Goal: Task Accomplishment & Management: Manage account settings

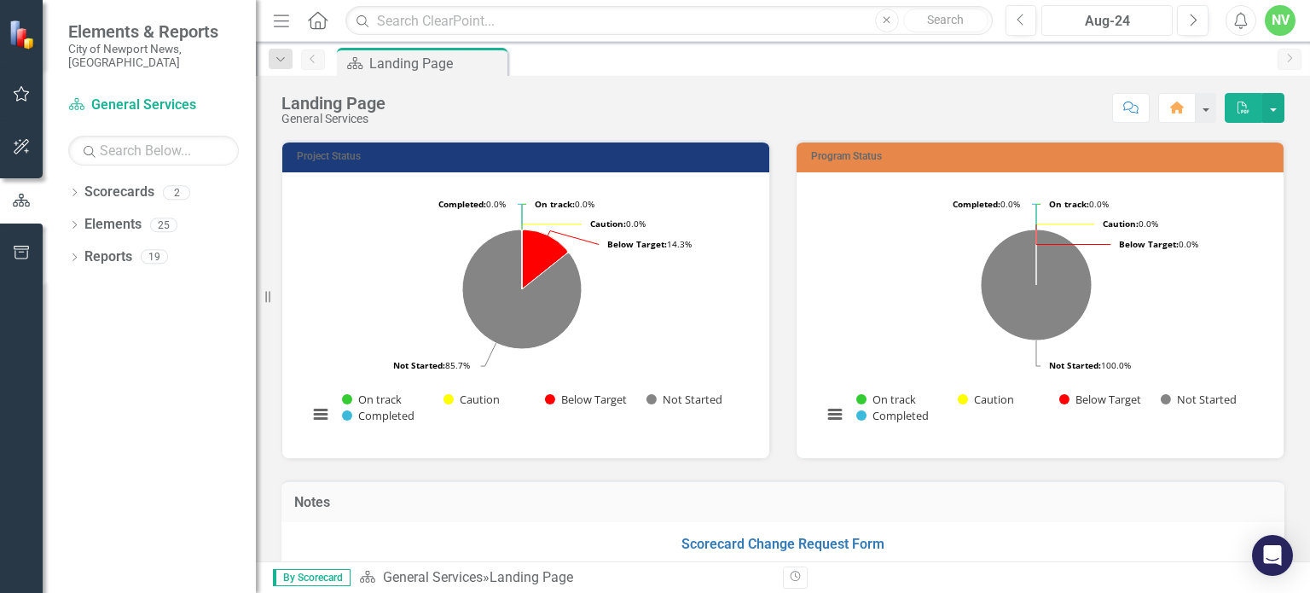
click at [1143, 24] on div "Aug-24" at bounding box center [1107, 21] width 119 height 20
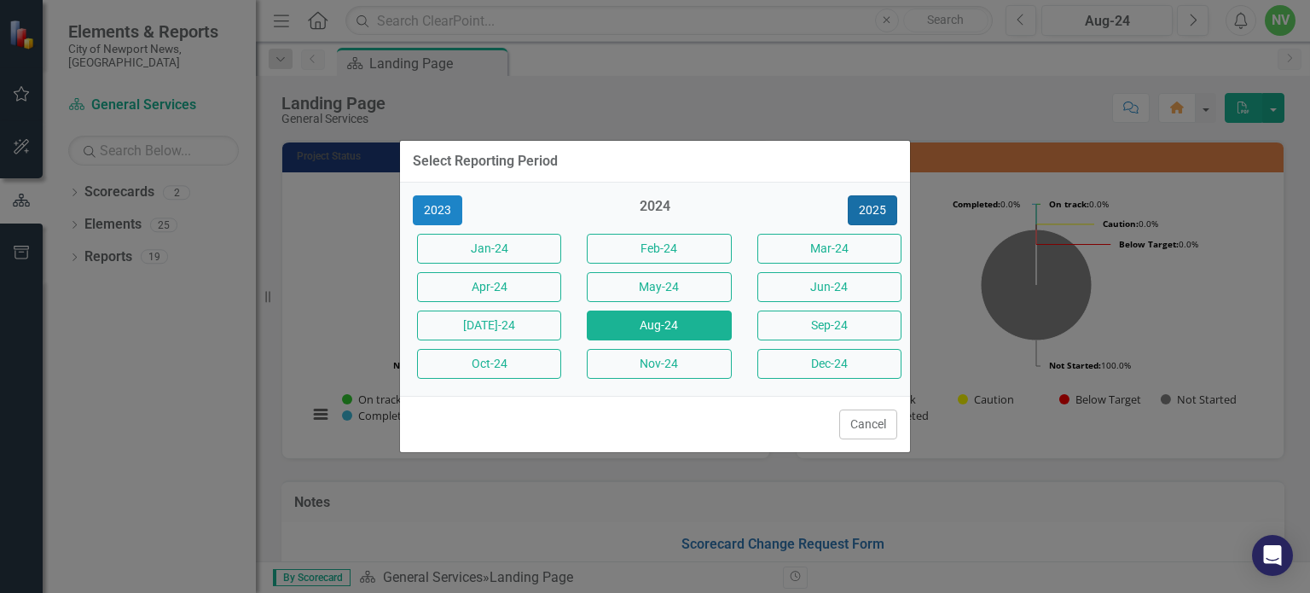
click at [877, 211] on button "2025" at bounding box center [872, 210] width 49 height 30
click at [682, 319] on button "Aug-25" at bounding box center [659, 325] width 144 height 30
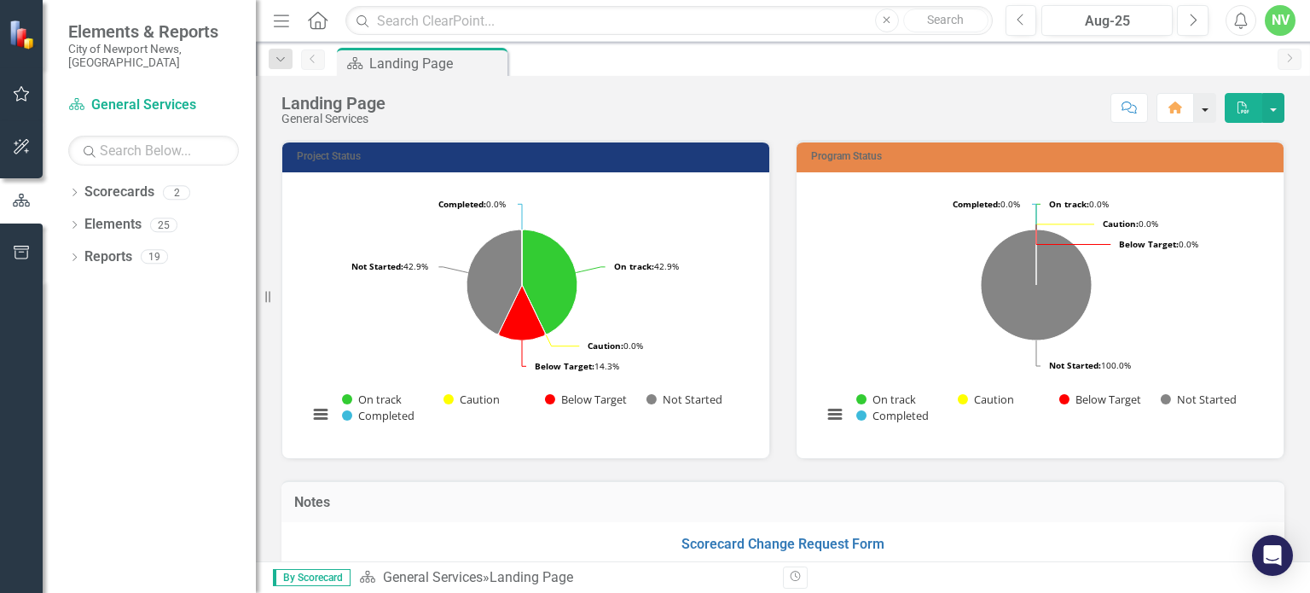
click at [1211, 108] on button "button" at bounding box center [1205, 108] width 22 height 30
click at [1280, 119] on button "button" at bounding box center [1273, 108] width 22 height 30
click at [1013, 112] on div "Score: N/A Aug-25 Completed Comment Home PDF" at bounding box center [839, 107] width 891 height 29
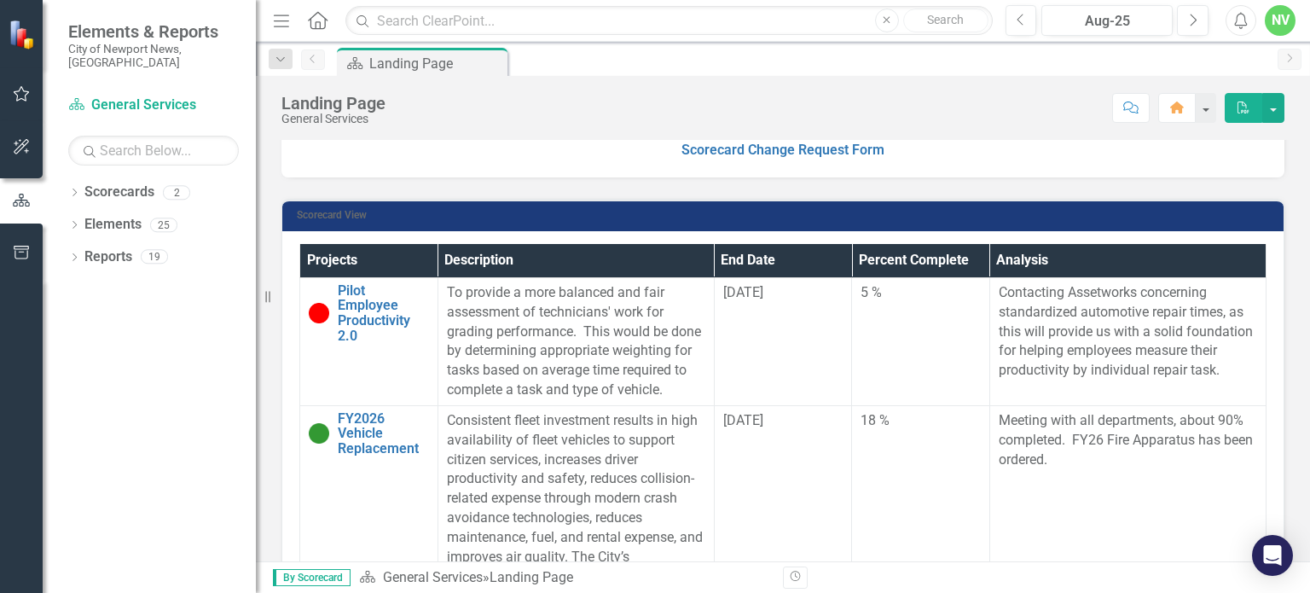
scroll to position [396, 0]
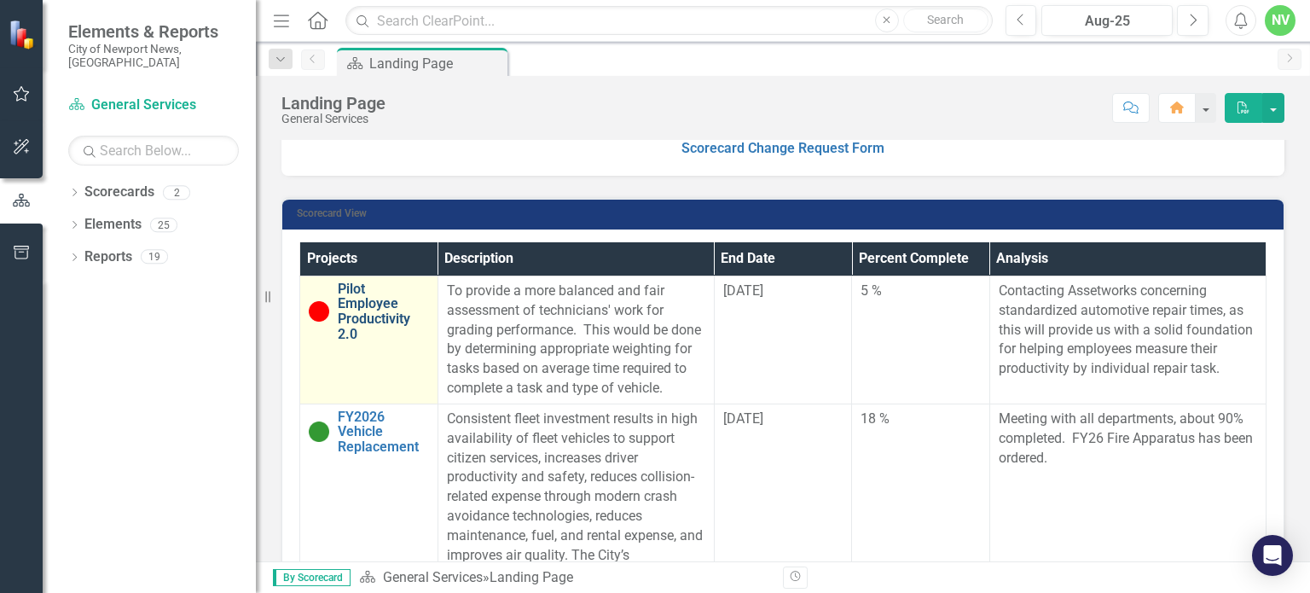
click at [373, 306] on link "Pilot Employee Productivity 2.0" at bounding box center [383, 311] width 91 height 60
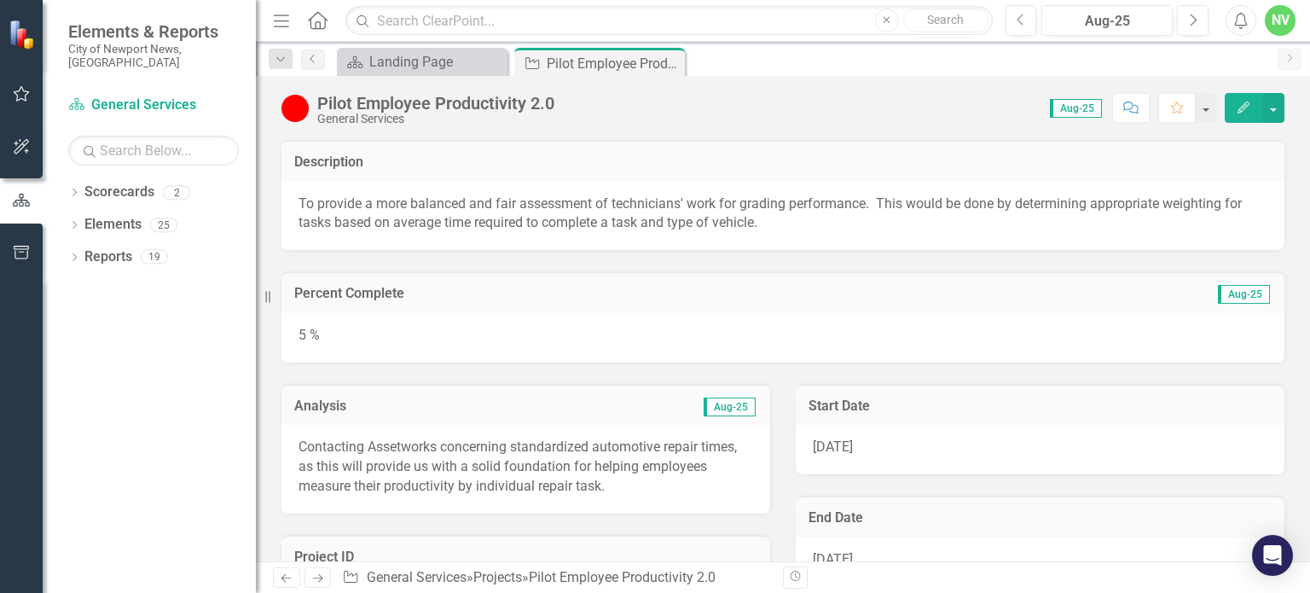
click at [1242, 115] on button "Edit" at bounding box center [1244, 108] width 38 height 30
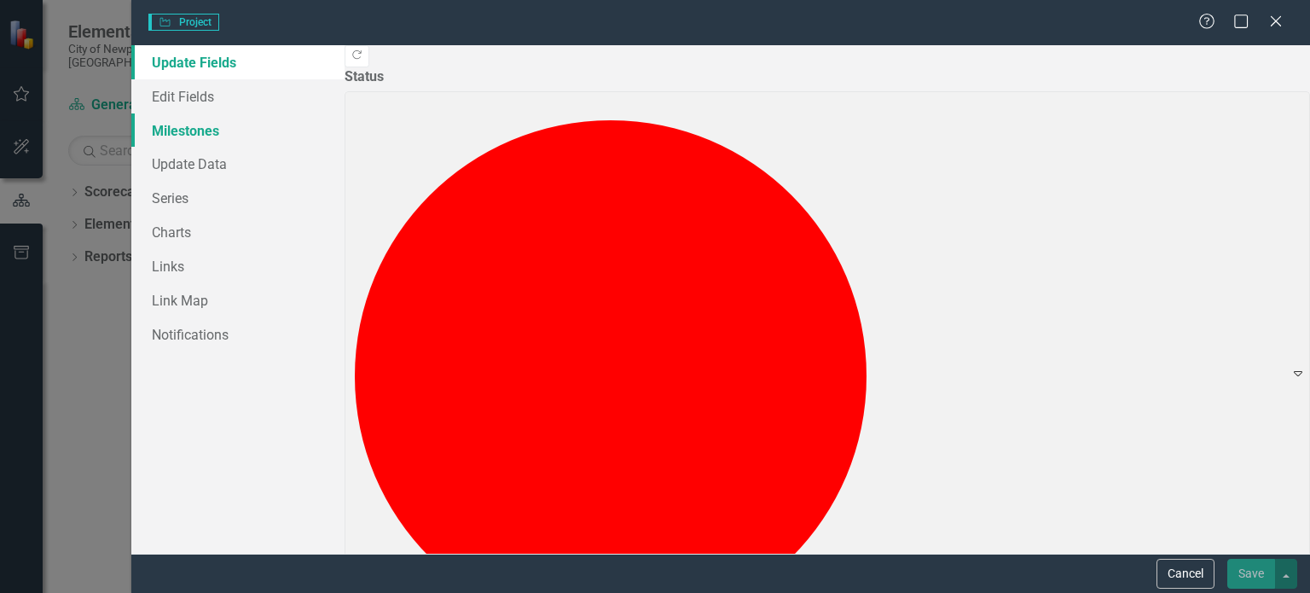
type input "5"
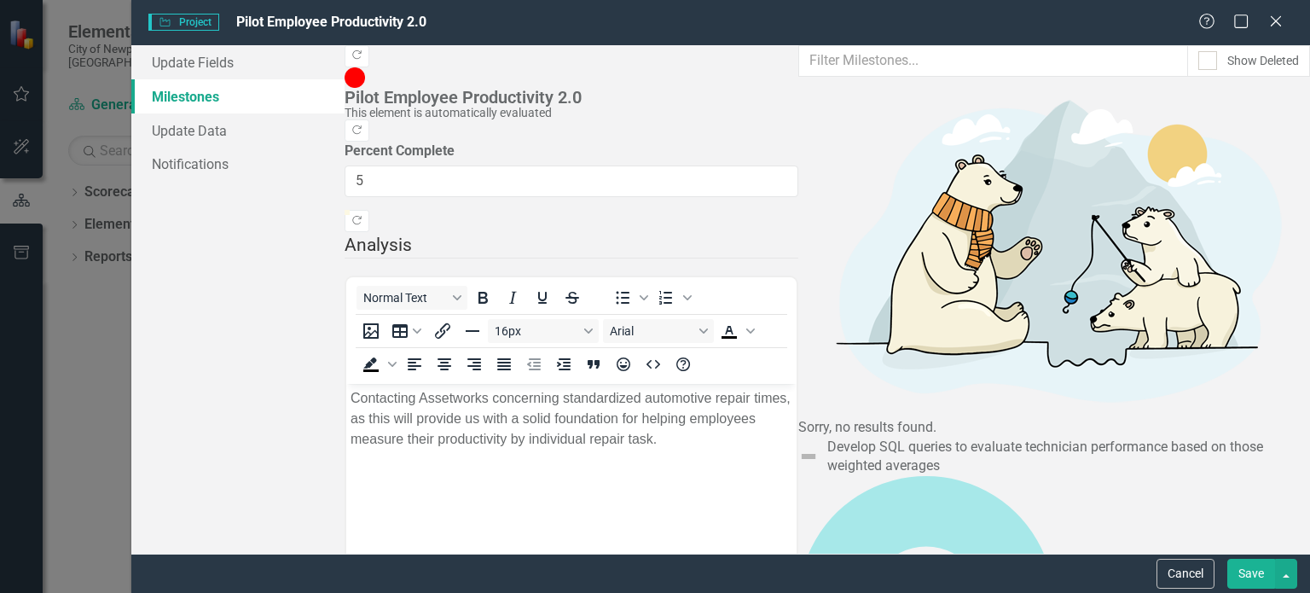
click at [1188, 148] on link "Edit Edit Milestone" at bounding box center [1211, 150] width 135 height 32
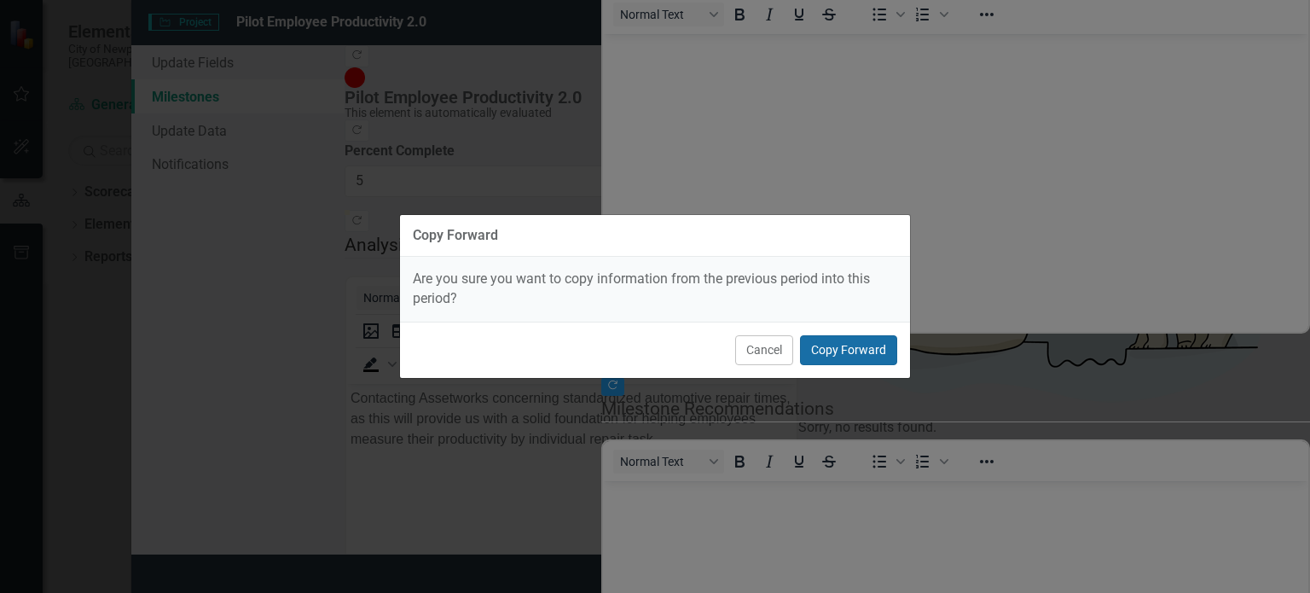
click at [892, 354] on button "Copy Forward" at bounding box center [848, 350] width 97 height 30
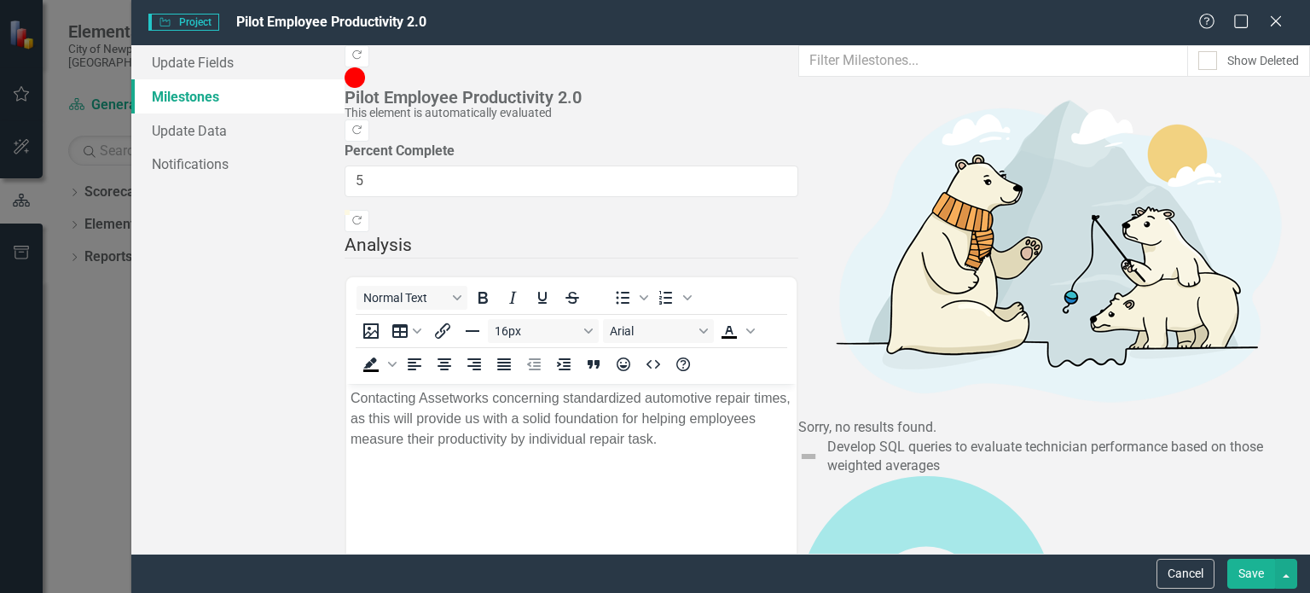
click at [1187, 194] on link "Edit Edit Milestone" at bounding box center [1211, 204] width 135 height 32
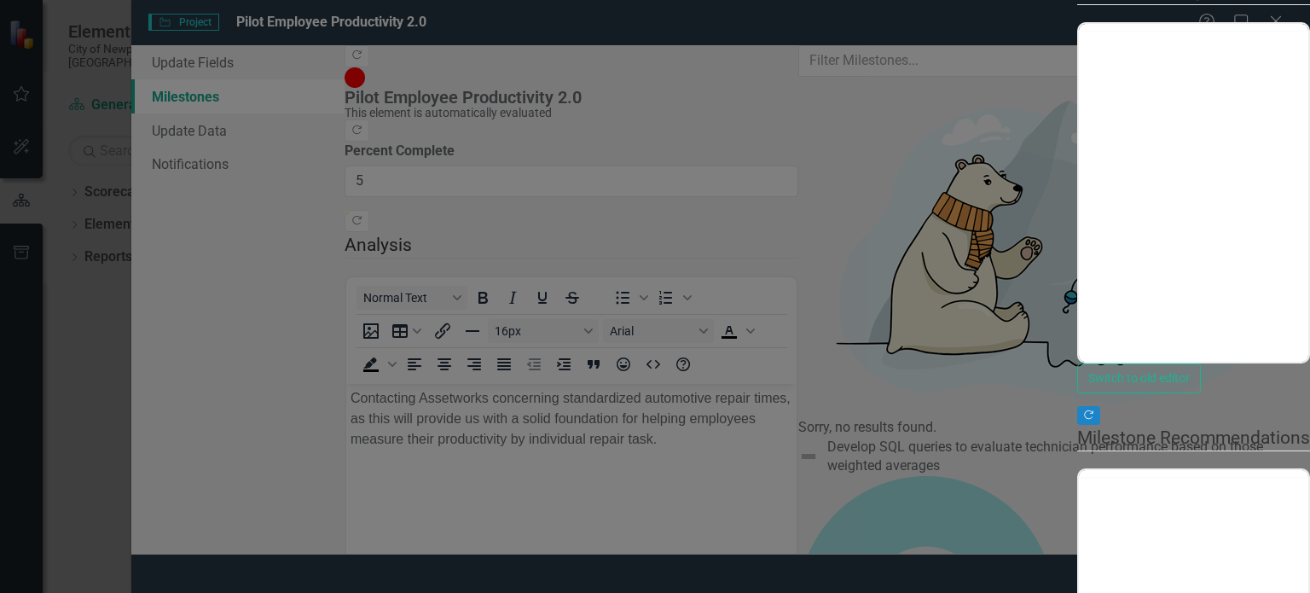
type input "0"
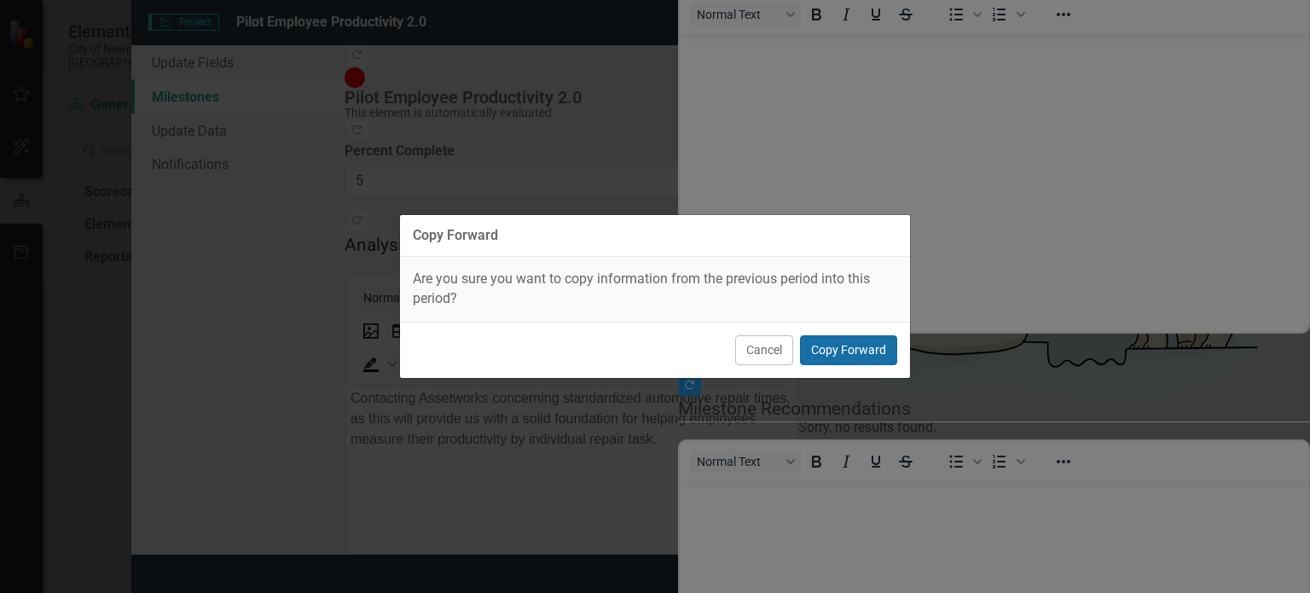
click at [874, 341] on button "Copy Forward" at bounding box center [848, 350] width 97 height 30
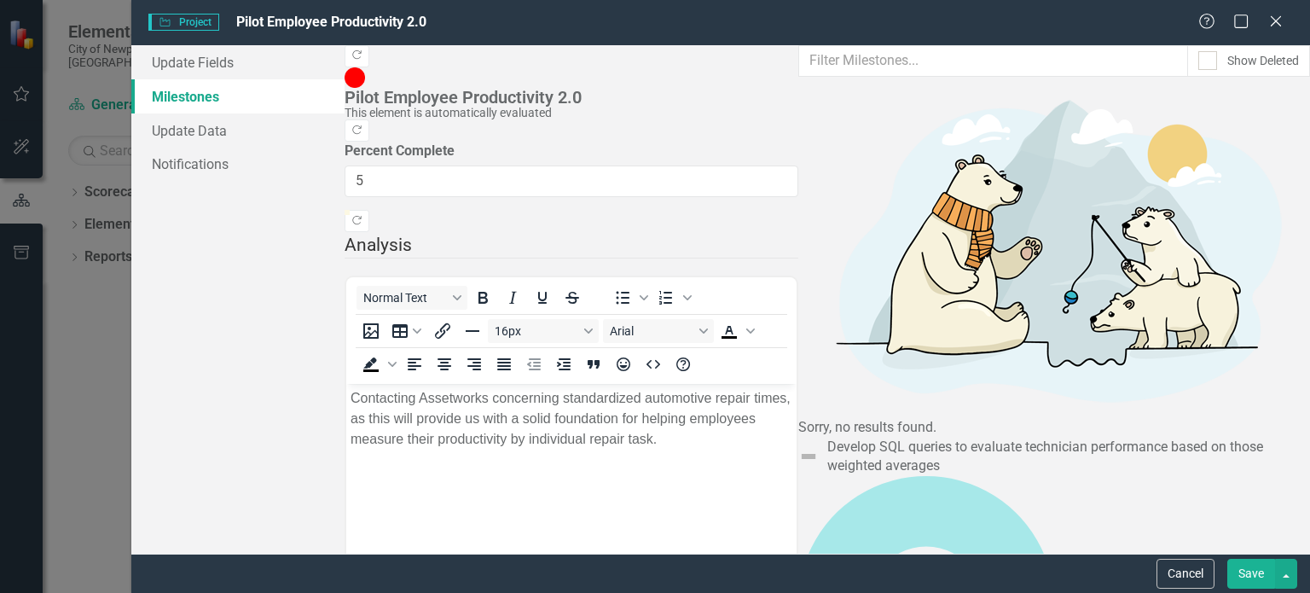
click at [1174, 261] on link "Edit Edit Milestone" at bounding box center [1211, 257] width 135 height 32
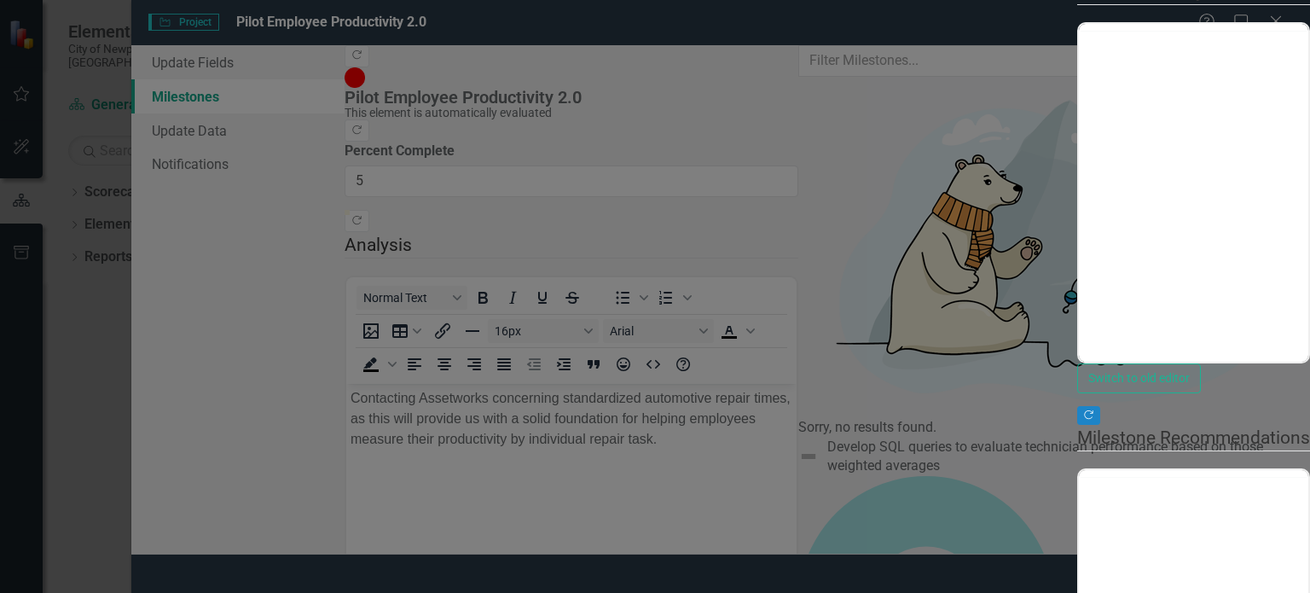
type input "0"
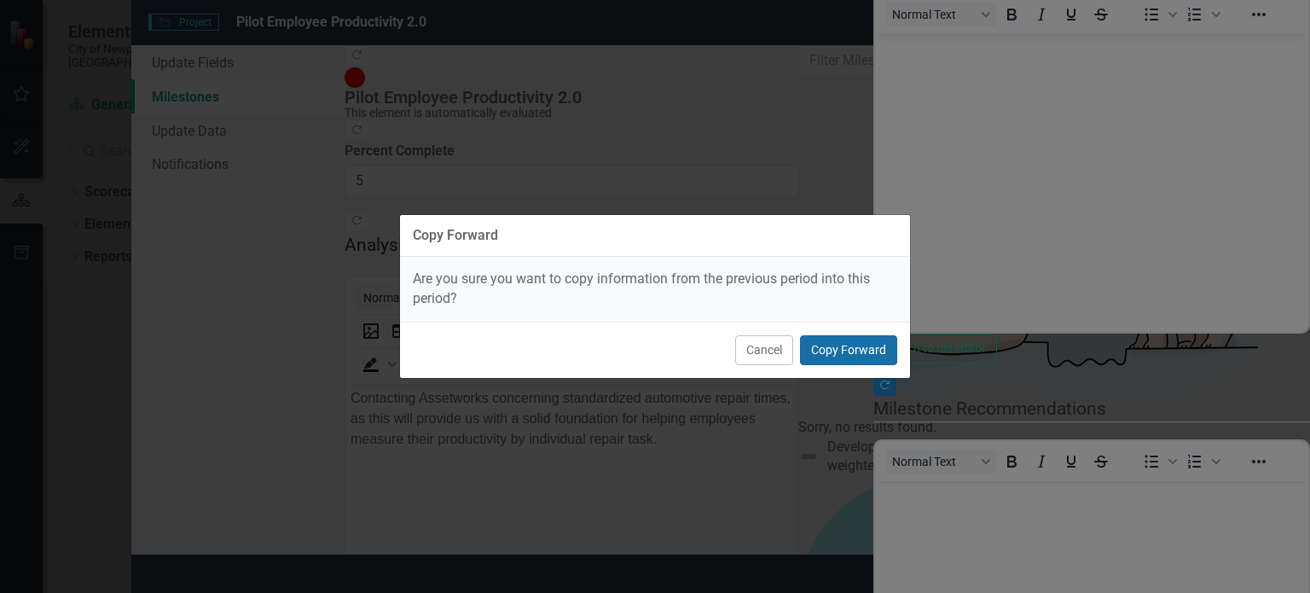
click at [859, 354] on button "Copy Forward" at bounding box center [848, 350] width 97 height 30
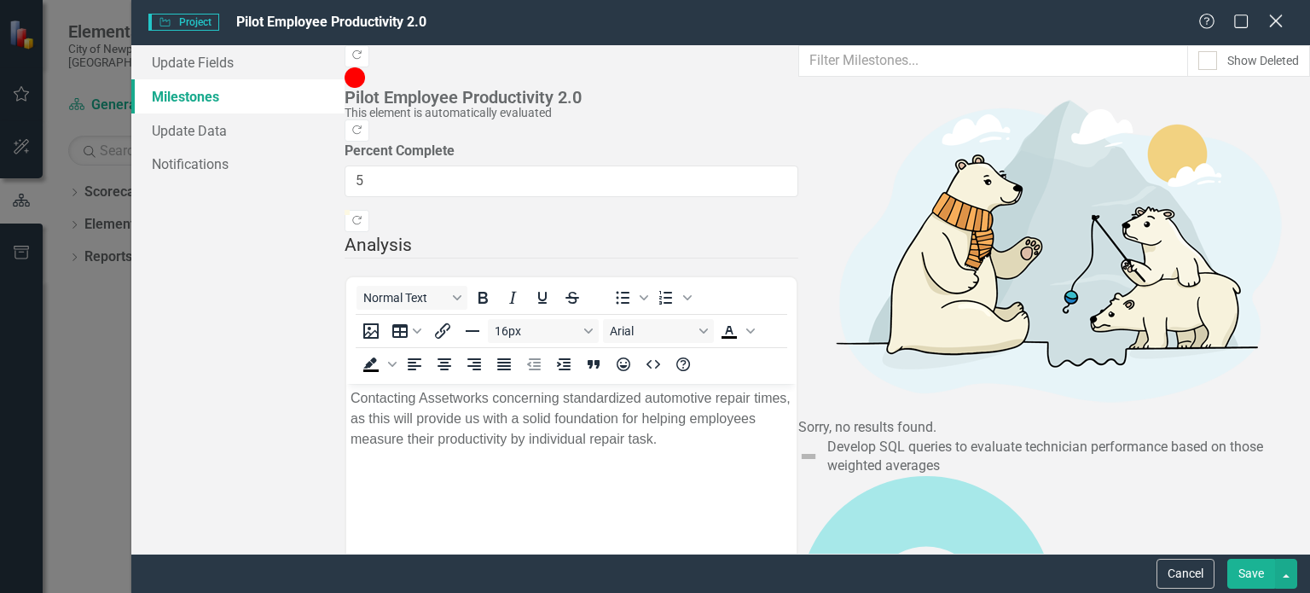
click at [1276, 23] on icon "Close" at bounding box center [1275, 21] width 21 height 16
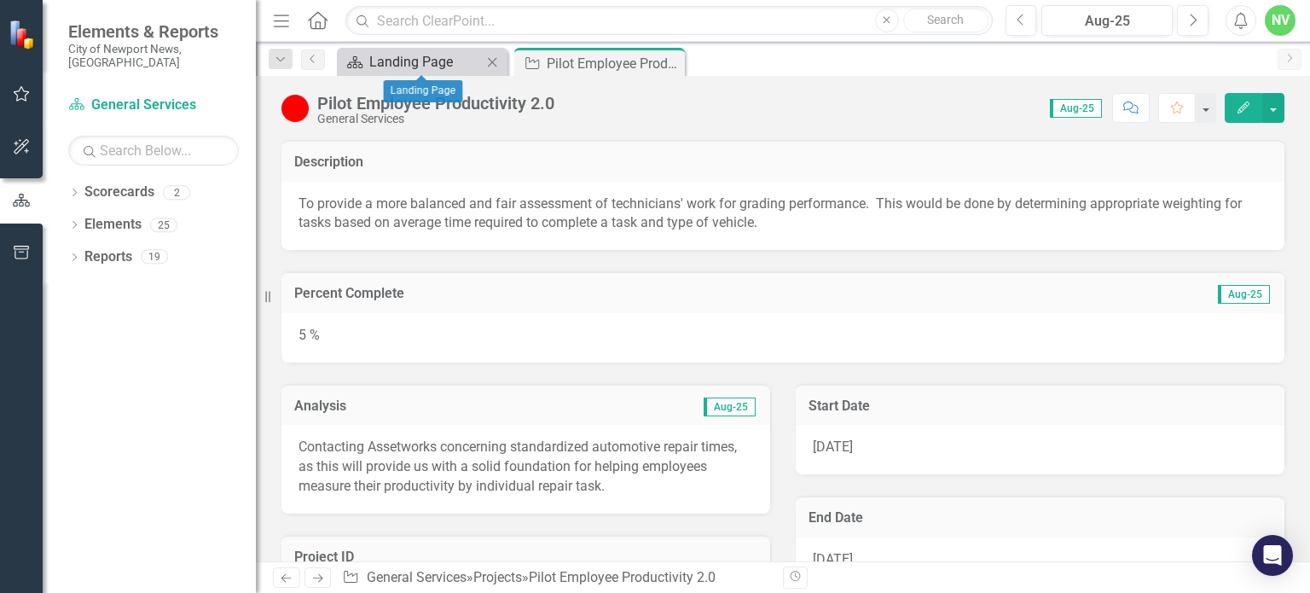
click at [426, 65] on div "Landing Page" at bounding box center [425, 61] width 113 height 21
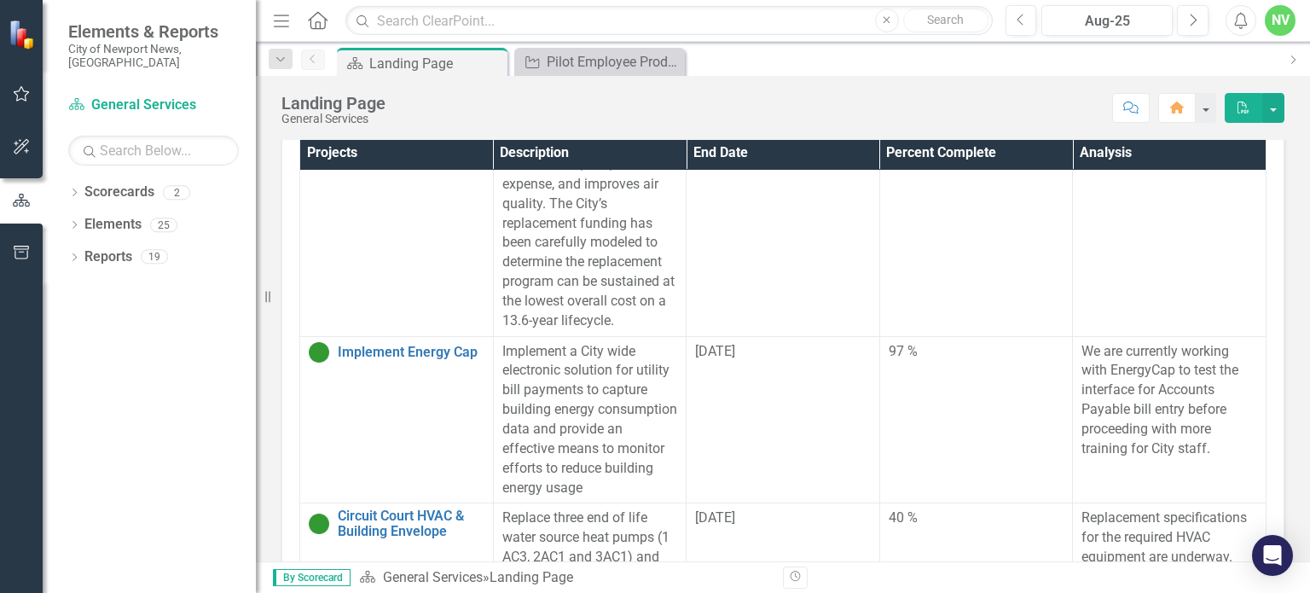
scroll to position [388, 0]
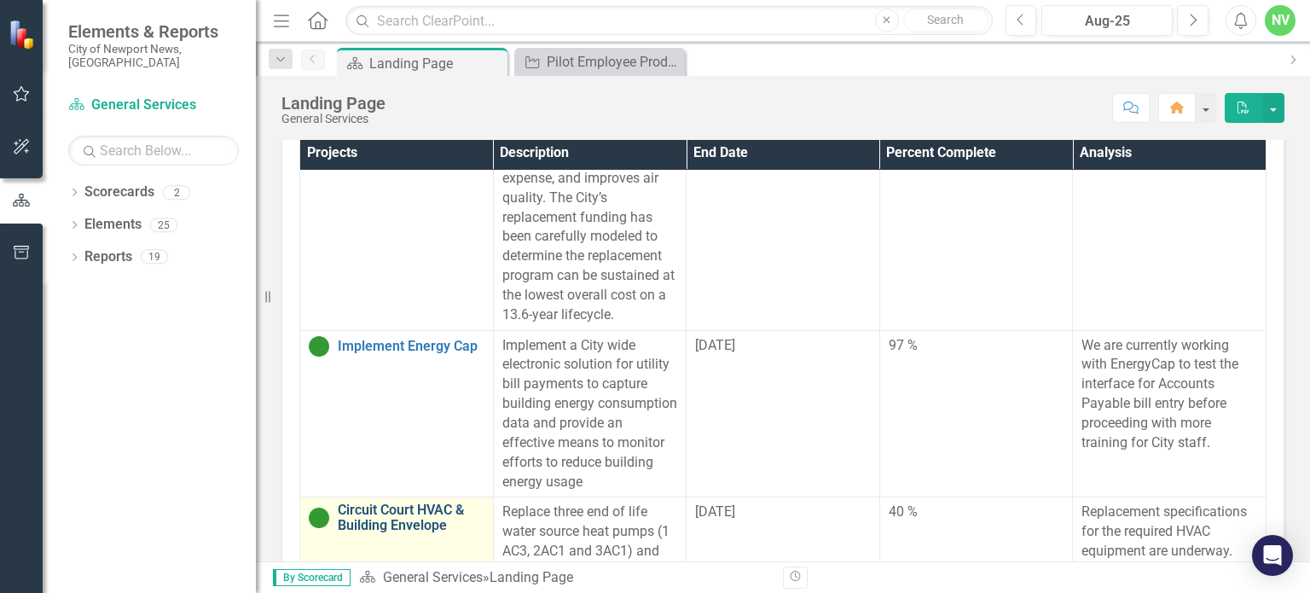
click at [362, 502] on link "Circuit Court HVAC & Building Envelope" at bounding box center [411, 517] width 147 height 30
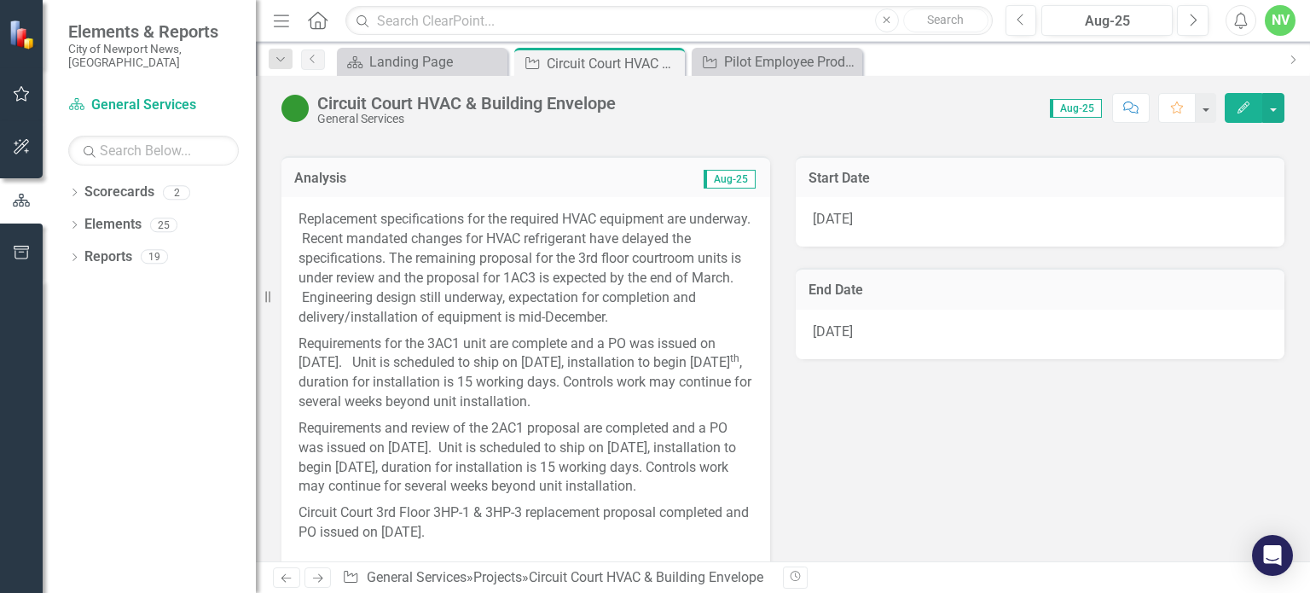
scroll to position [245, 0]
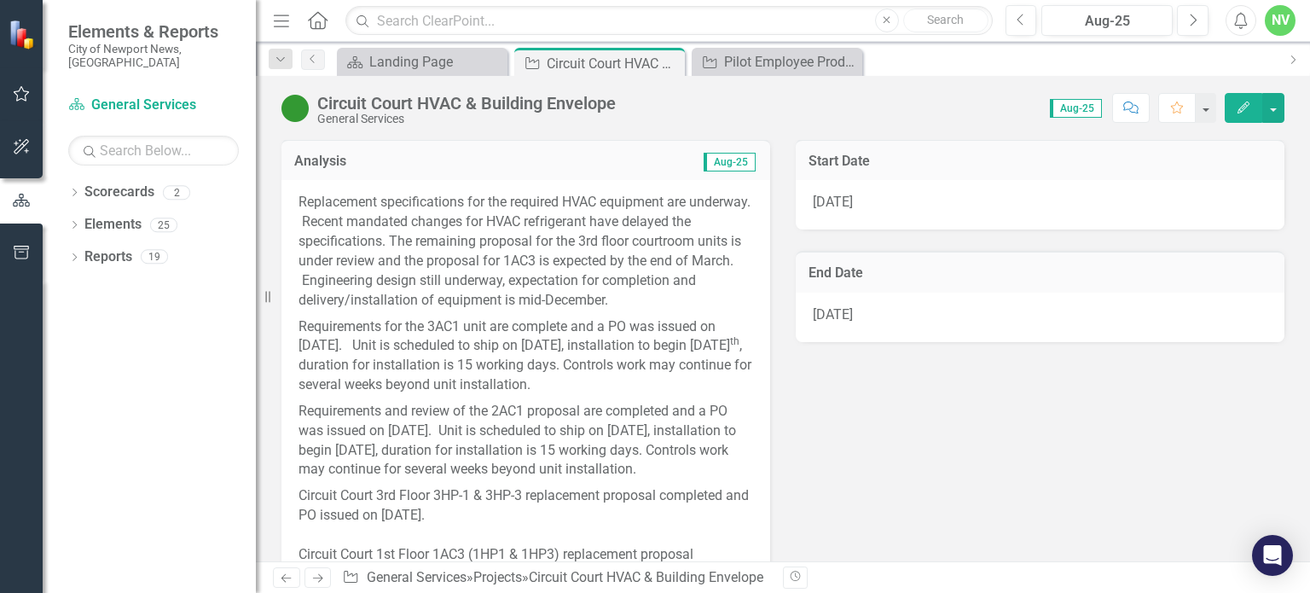
click at [636, 324] on p "Requirements for the 3AC1 unit are complete and a PO was issued on [DATE]. Unit…" at bounding box center [526, 356] width 455 height 84
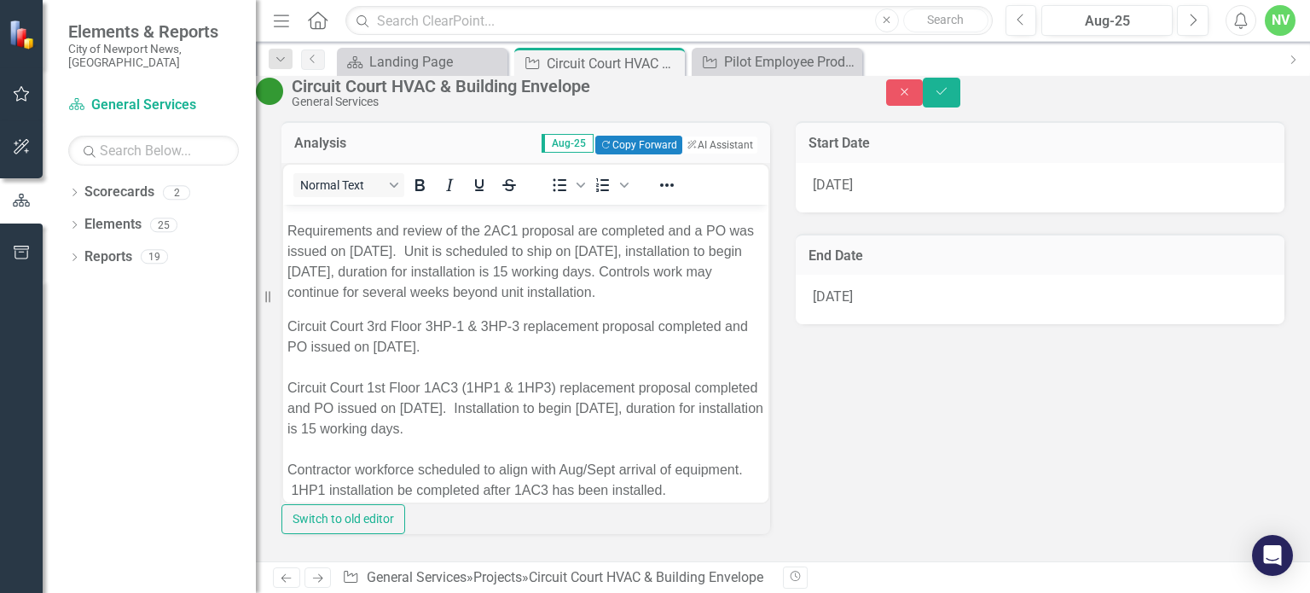
scroll to position [226, 0]
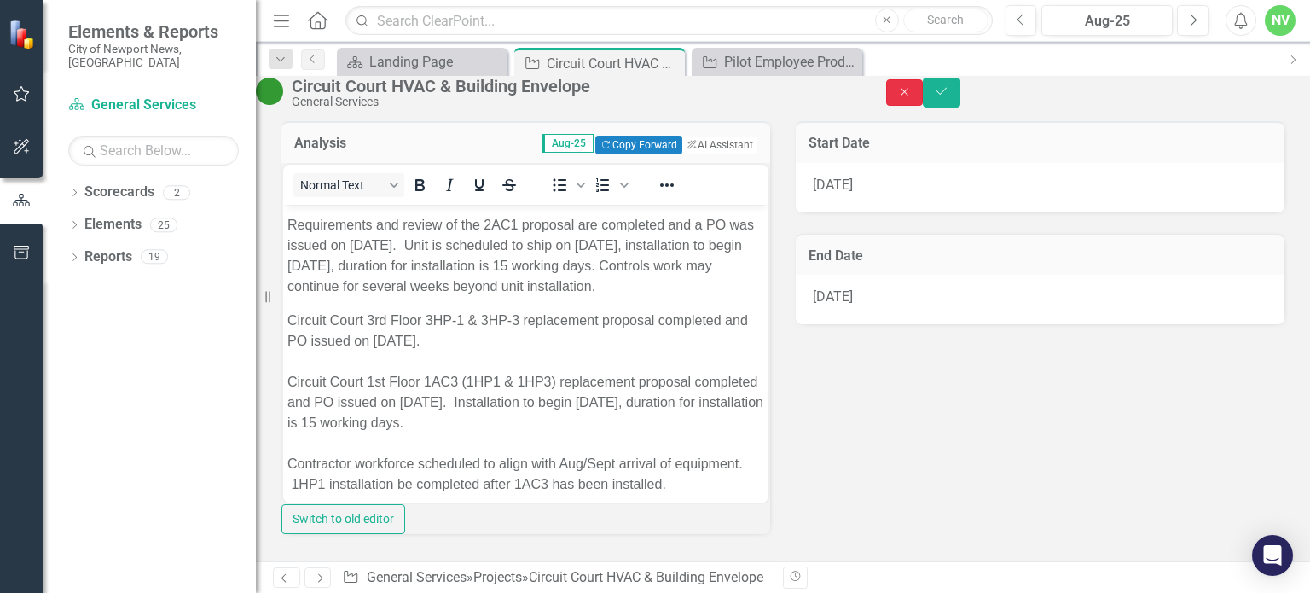
click at [924, 106] on button "Close" at bounding box center [905, 92] width 38 height 26
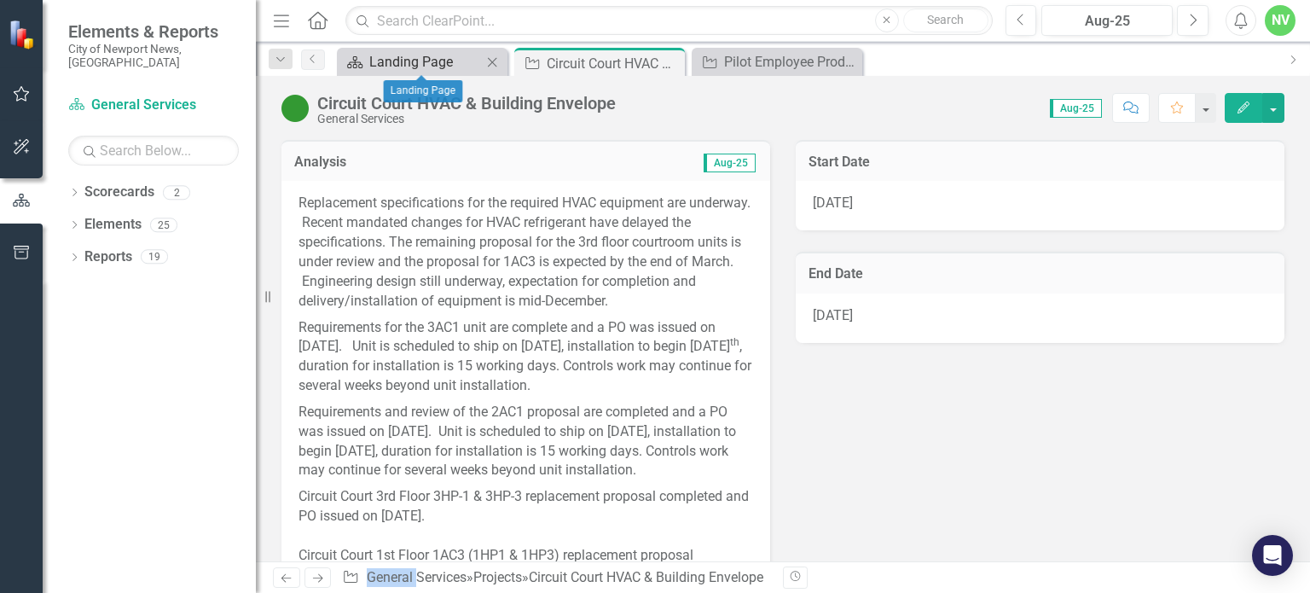
click at [443, 67] on div "Landing Page" at bounding box center [425, 61] width 113 height 21
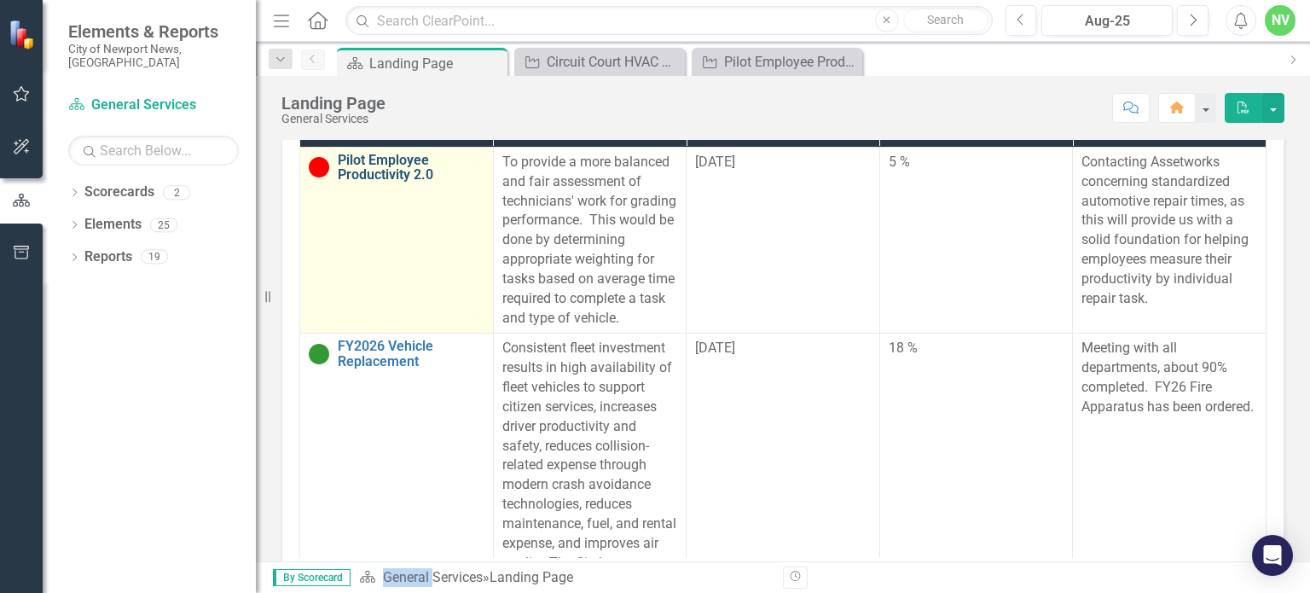
click at [372, 183] on link "Pilot Employee Productivity 2.0" at bounding box center [411, 168] width 147 height 30
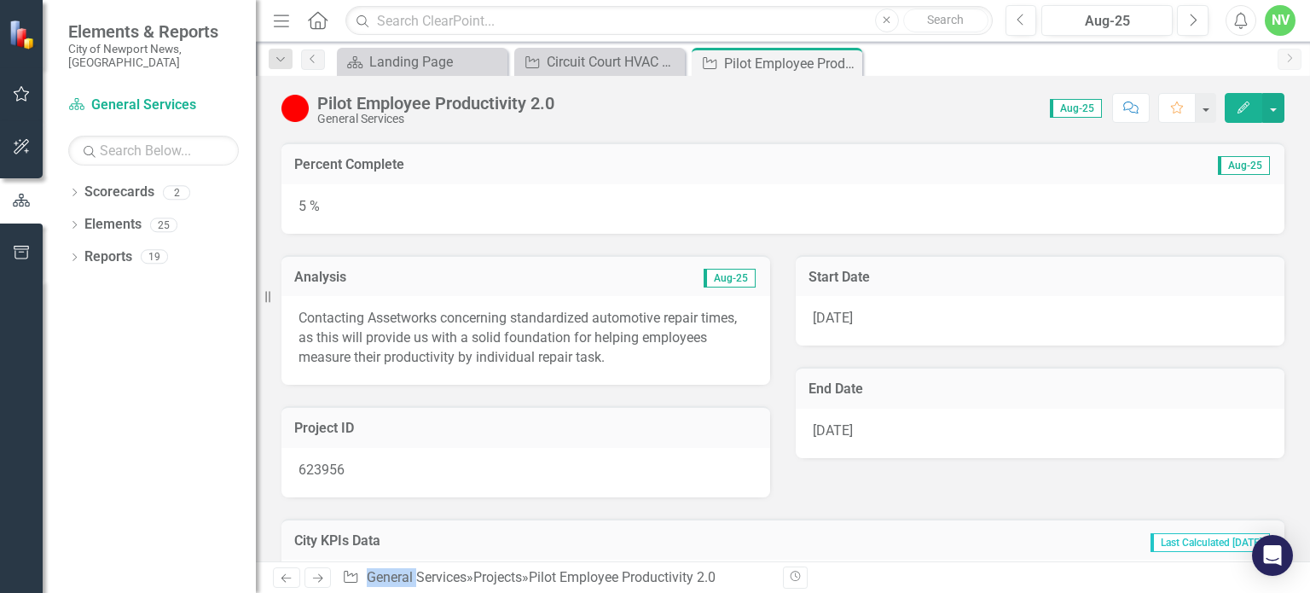
scroll to position [130, 0]
click at [1236, 111] on icon "Edit" at bounding box center [1243, 108] width 15 height 12
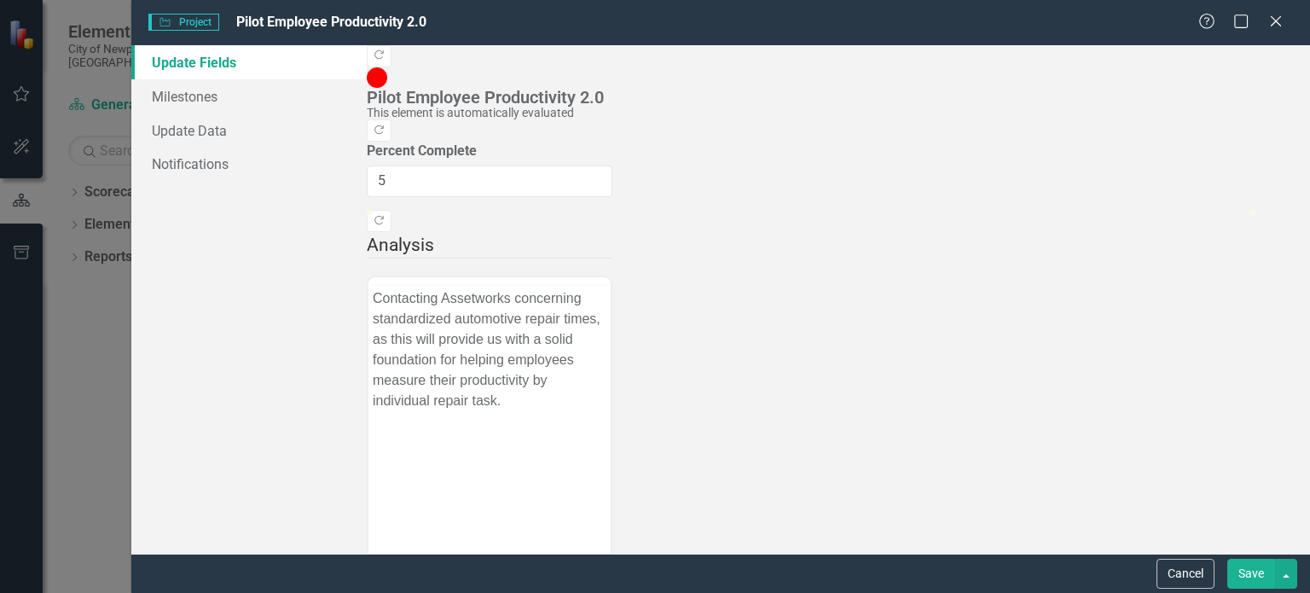
scroll to position [0, 0]
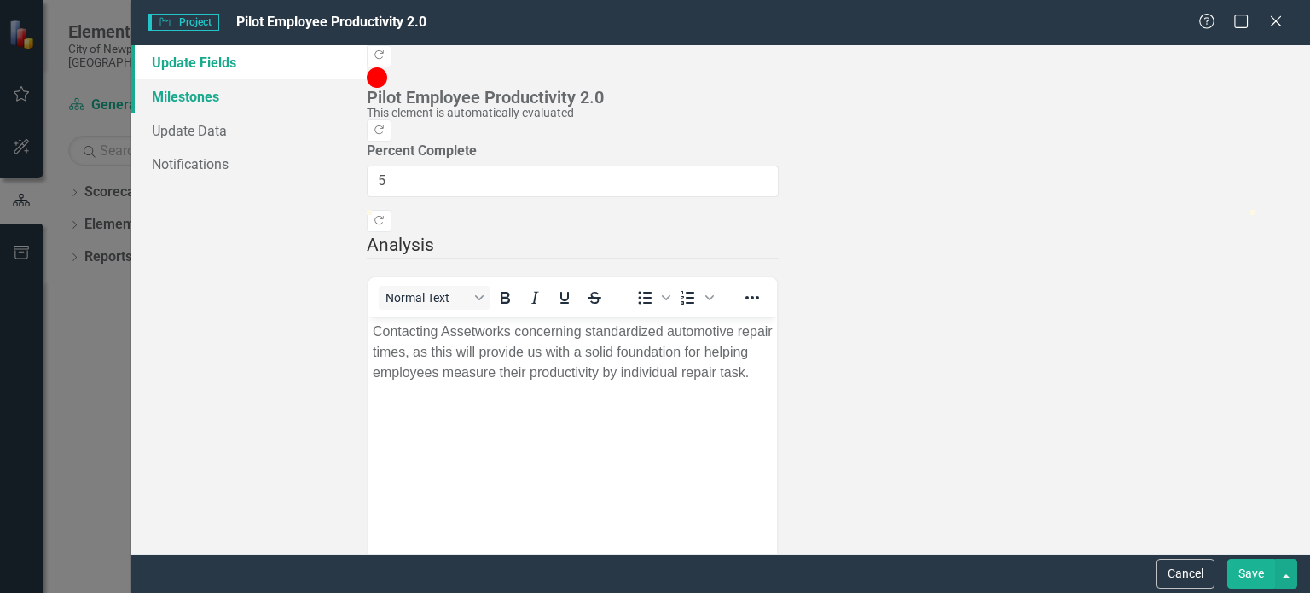
click at [219, 95] on link "Milestones" at bounding box center [248, 96] width 235 height 34
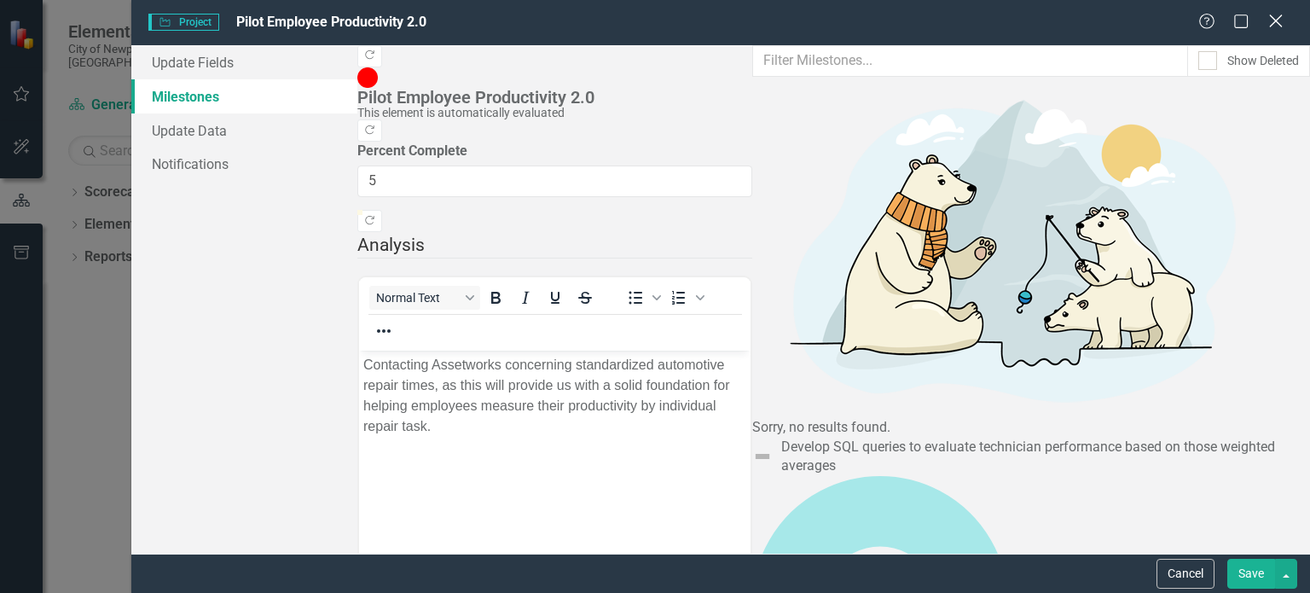
click at [1276, 23] on icon at bounding box center [1275, 21] width 13 height 13
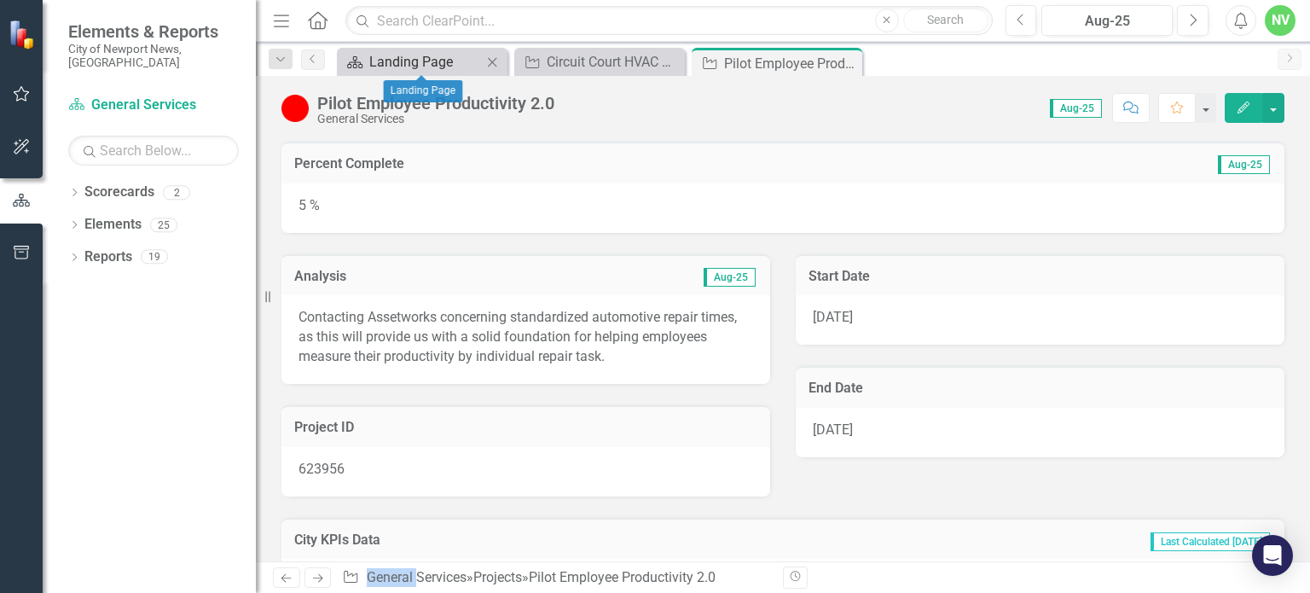
click at [430, 61] on div "Landing Page" at bounding box center [425, 61] width 113 height 21
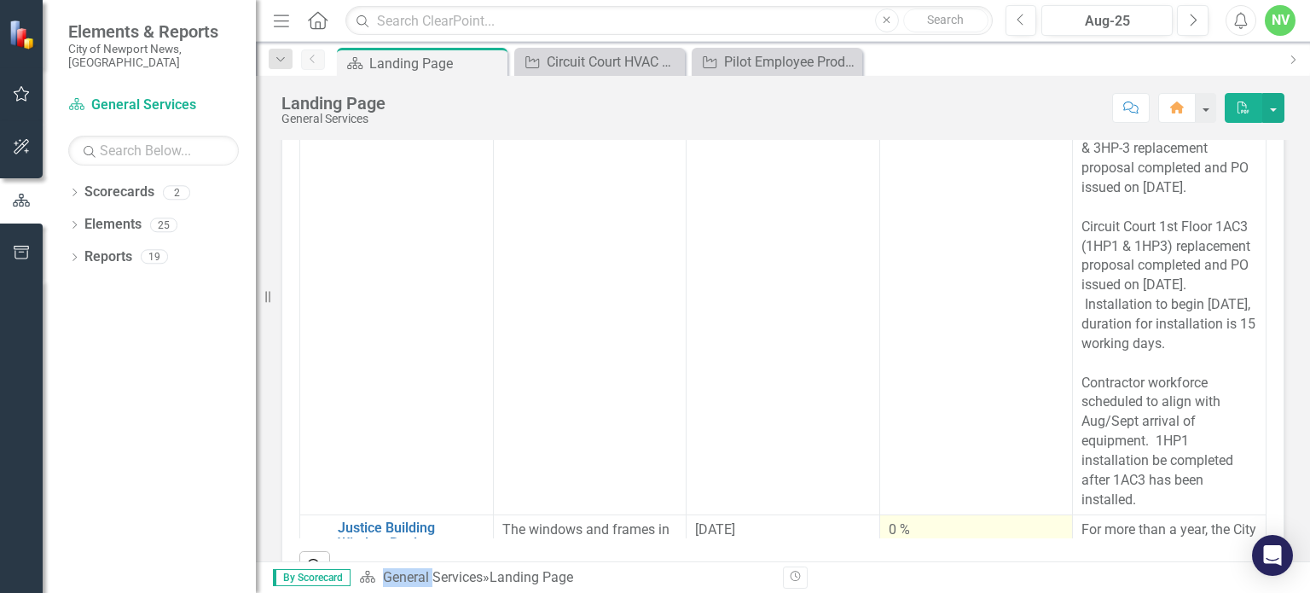
scroll to position [1500, 0]
